Goal: Ask a question

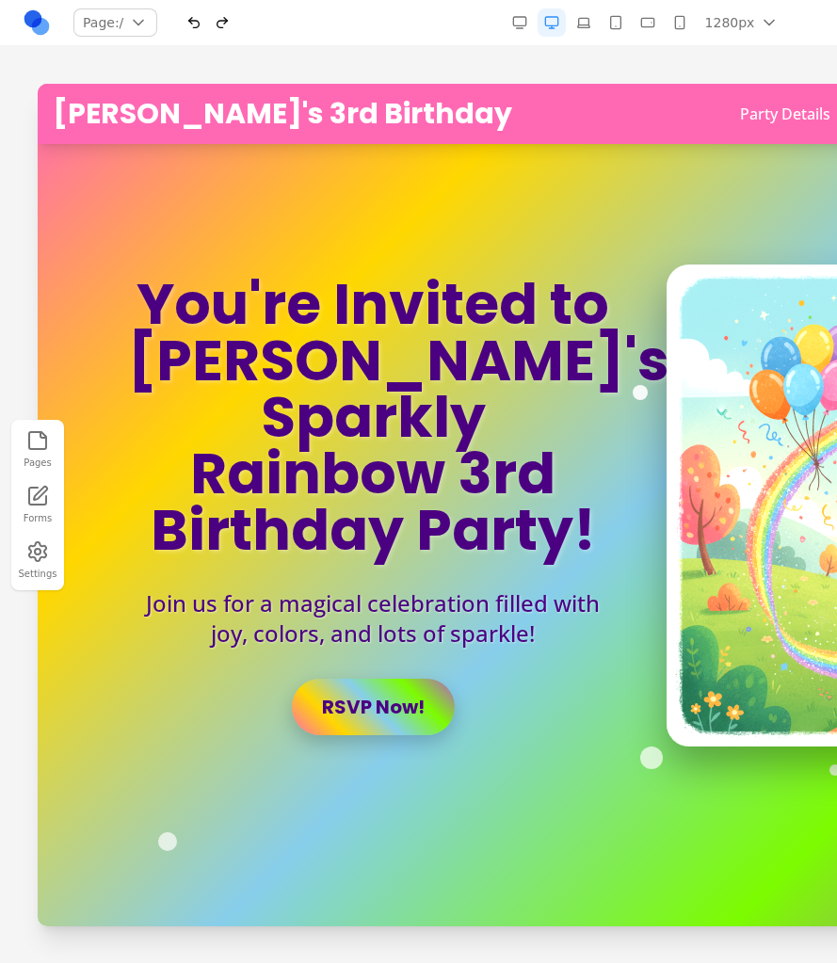
click at [158, 447] on h1 "You're Invited to [PERSON_NAME]'s Sparkly Rainbow 3rd Birthday Party!" at bounding box center [372, 417] width 489 height 282
